Goal: Share content: Share content

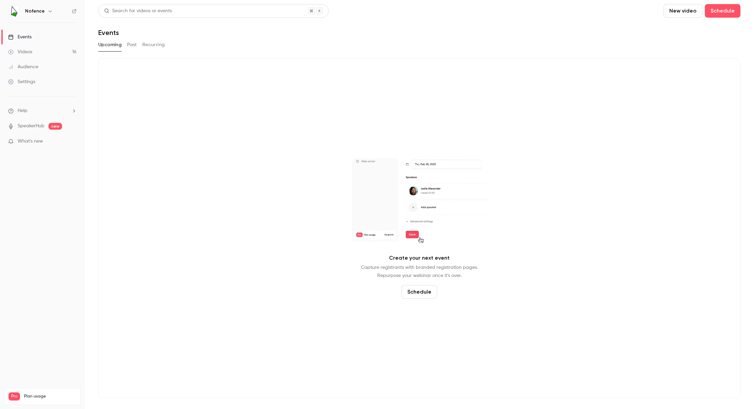
click at [133, 46] on button "Past" at bounding box center [132, 44] width 10 height 11
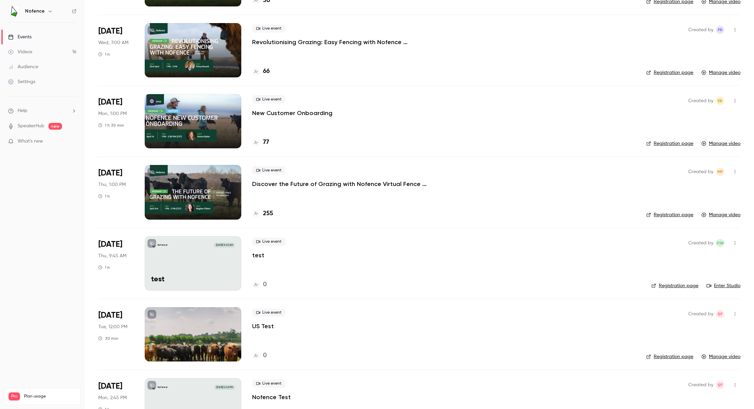
scroll to position [642, 0]
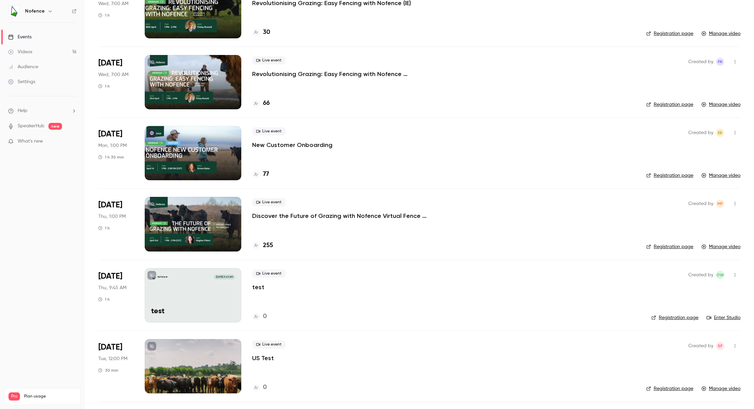
drag, startPoint x: 214, startPoint y: 150, endPoint x: 219, endPoint y: 149, distance: 4.6
click at [215, 150] on div at bounding box center [193, 153] width 97 height 54
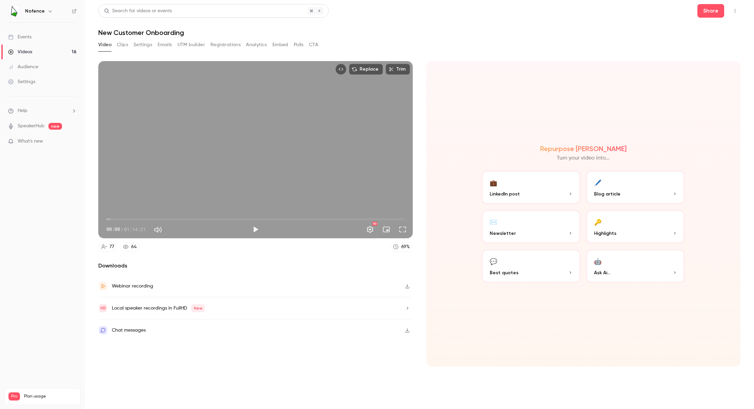
click at [712, 12] on button "Share" at bounding box center [711, 11] width 27 height 14
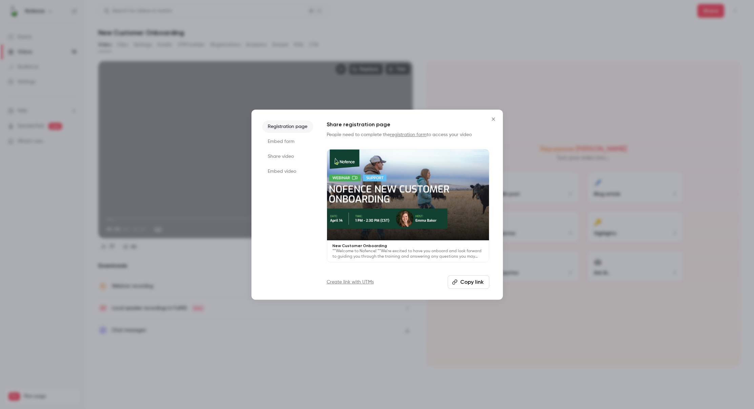
click at [467, 279] on button "Copy link" at bounding box center [469, 282] width 42 height 14
